Goal: Task Accomplishment & Management: Manage account settings

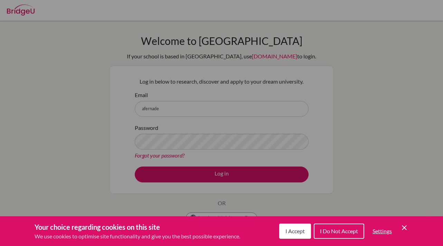
click at [291, 230] on span "I Accept" at bounding box center [294, 231] width 19 height 7
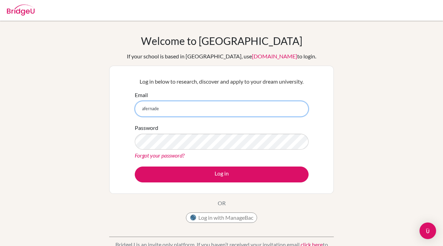
click at [190, 105] on input "afernade" at bounding box center [222, 109] width 174 height 16
click at [190, 107] on input "afernade" at bounding box center [222, 109] width 174 height 16
type input "[EMAIL_ADDRESS][DOMAIN_NAME]"
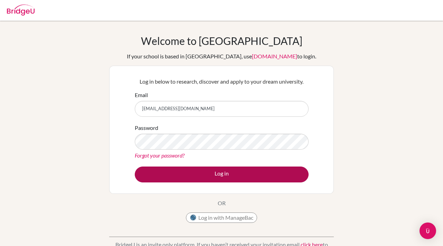
click at [181, 175] on button "Log in" at bounding box center [222, 175] width 174 height 16
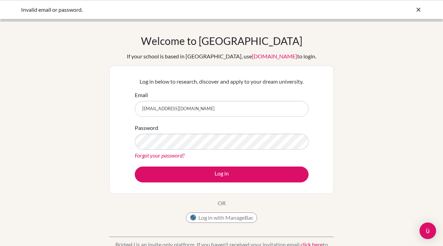
click at [177, 155] on link "Forgot your password?" at bounding box center [160, 155] width 50 height 7
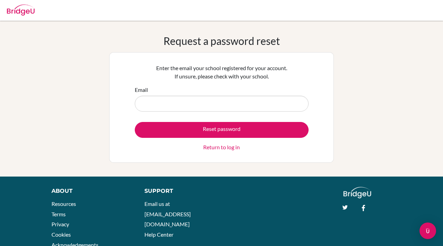
click at [190, 106] on input "Email" at bounding box center [222, 104] width 174 height 16
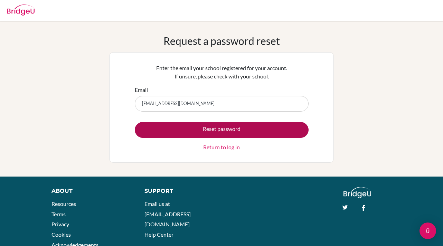
type input "[EMAIL_ADDRESS][DOMAIN_NAME]"
click at [210, 129] on button "Reset password" at bounding box center [222, 130] width 174 height 16
